Goal: Task Accomplishment & Management: Manage account settings

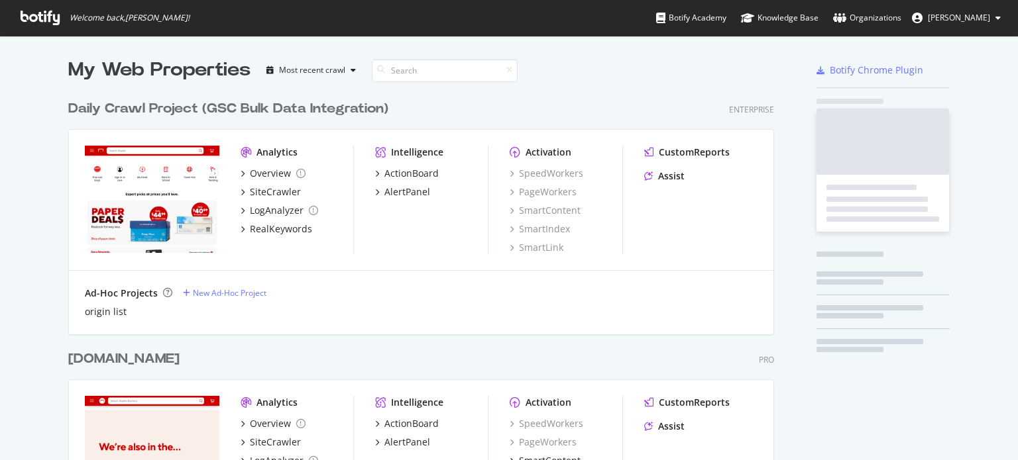
scroll to position [1033, 706]
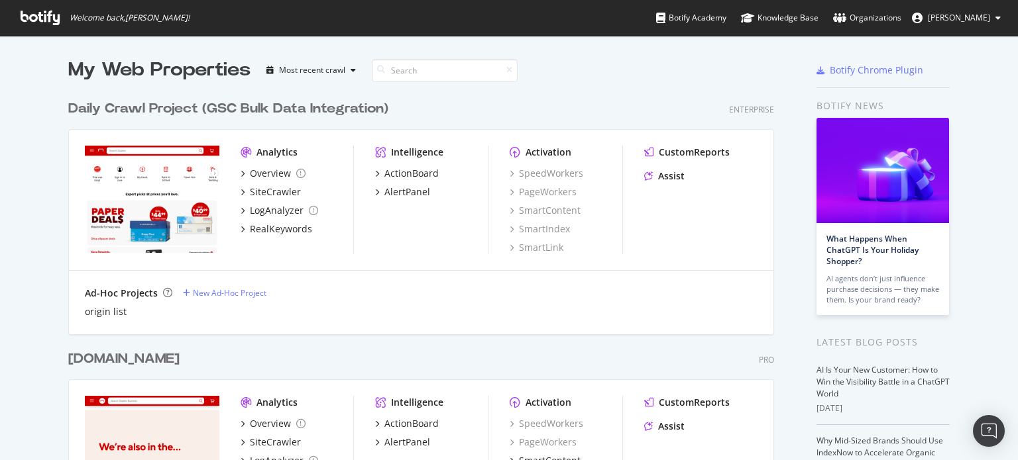
click at [994, 18] on button "[PERSON_NAME]" at bounding box center [956, 17] width 110 height 21
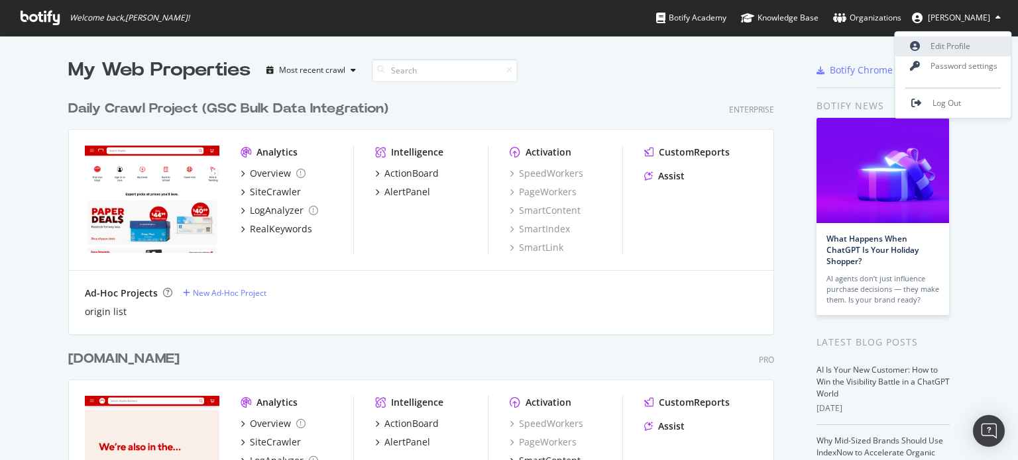
click at [965, 48] on link "Edit Profile" at bounding box center [953, 46] width 116 height 20
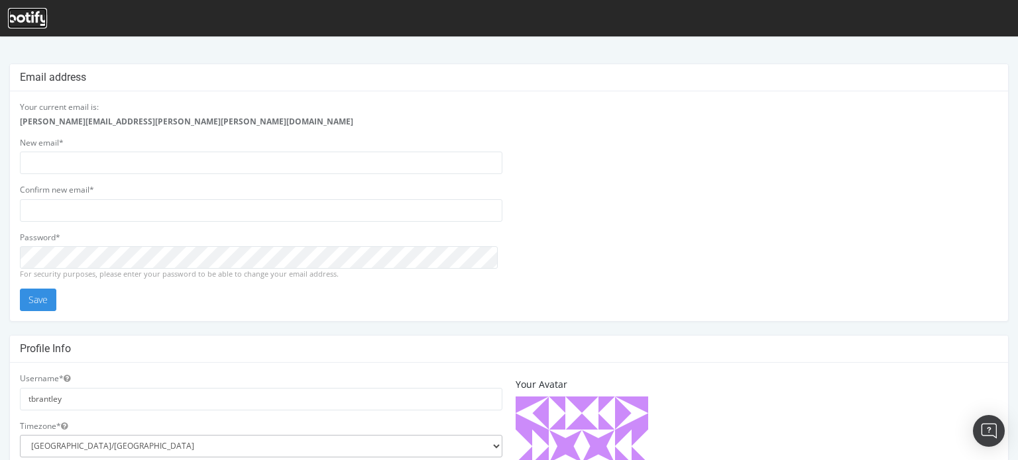
click at [16, 17] on icon at bounding box center [27, 18] width 39 height 15
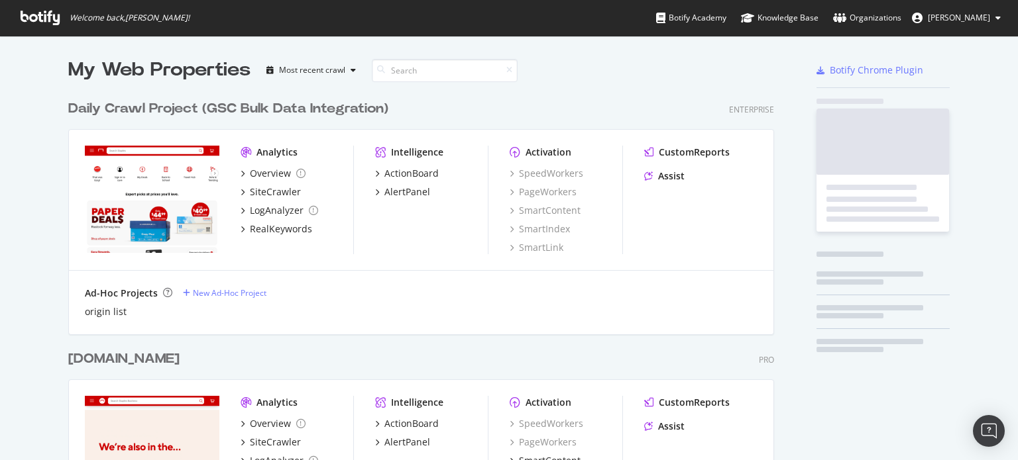
scroll to position [1033, 706]
